Goal: Transaction & Acquisition: Purchase product/service

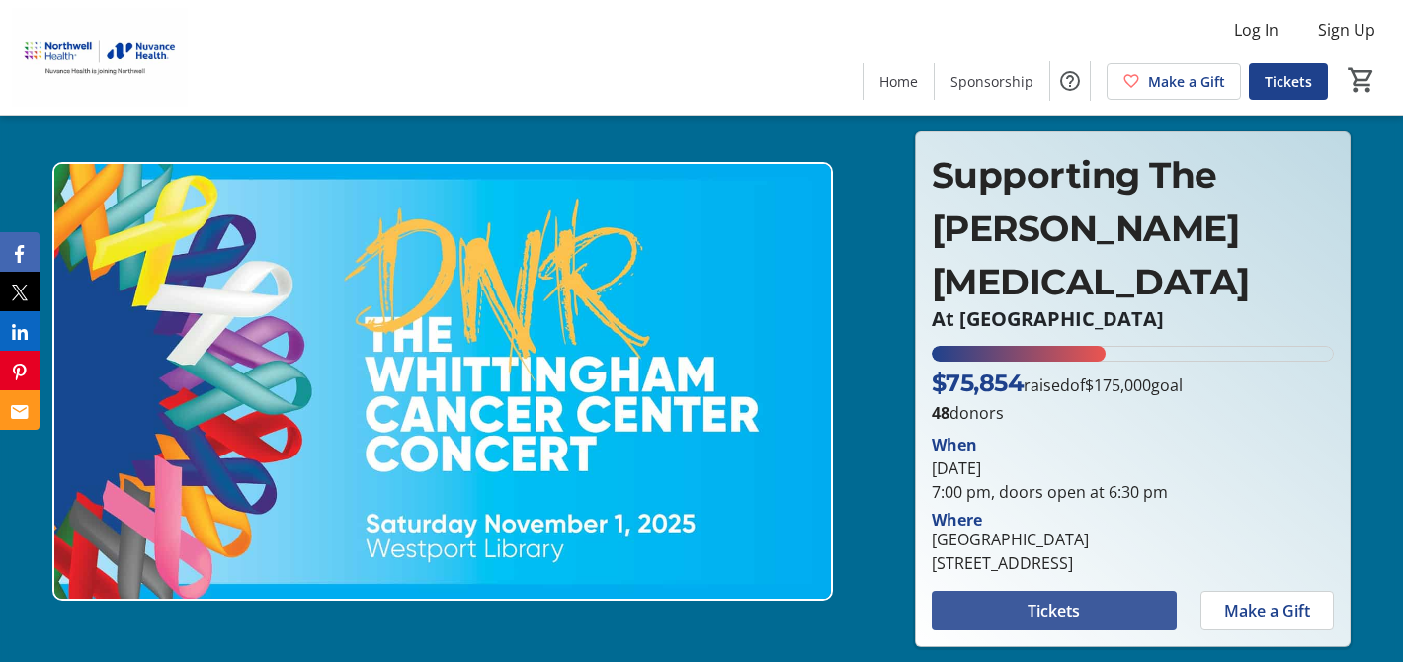
click at [1061, 615] on span "Tickets" at bounding box center [1054, 611] width 52 height 24
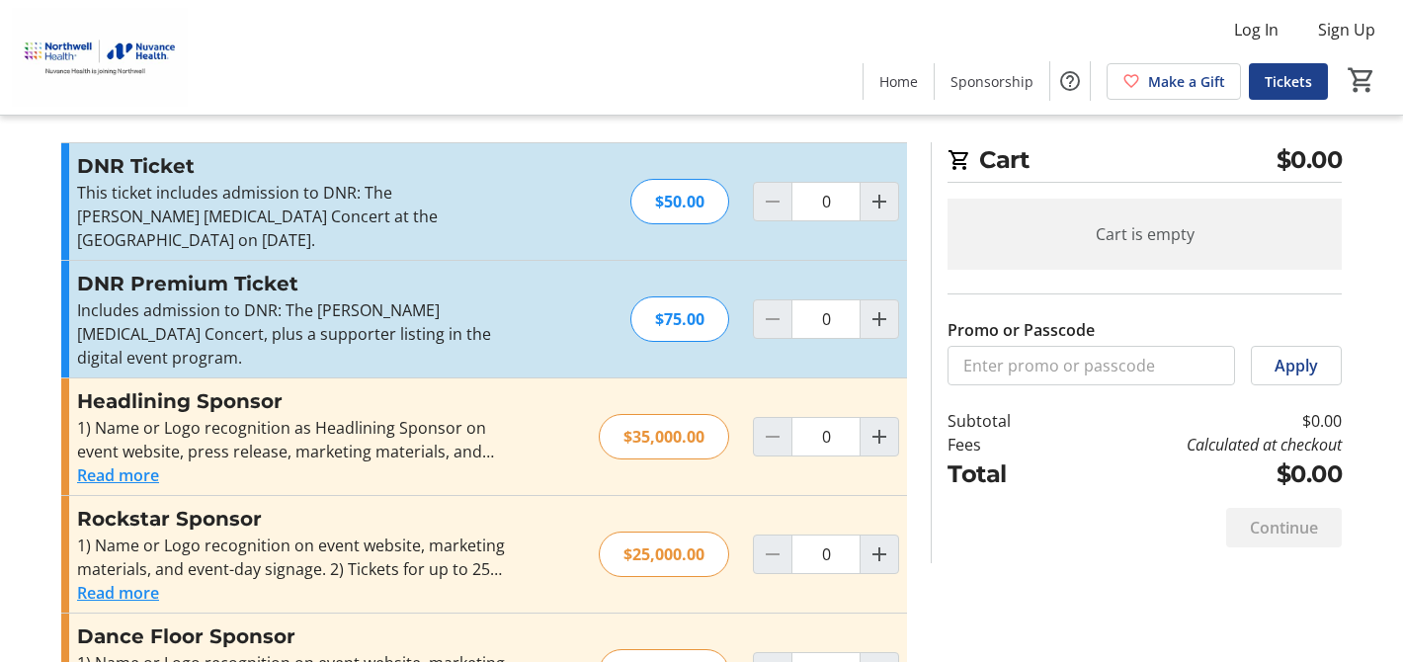
scroll to position [22, 0]
